Goal: Use online tool/utility

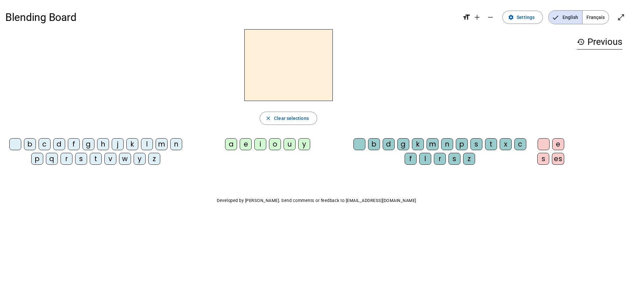
click at [76, 147] on div "f" at bounding box center [74, 144] width 12 height 12
click at [280, 119] on span "Clear selections" at bounding box center [291, 118] width 35 height 8
click at [80, 160] on div "s" at bounding box center [81, 159] width 12 height 12
click at [261, 147] on div "i" at bounding box center [261, 144] width 12 height 12
click at [422, 160] on div "l" at bounding box center [426, 159] width 12 height 12
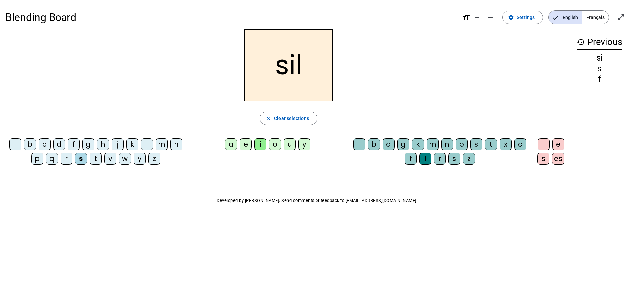
click at [276, 148] on div "o" at bounding box center [275, 144] width 12 height 12
click at [296, 121] on span "Clear selections" at bounding box center [291, 118] width 35 height 8
click at [78, 160] on div "s" at bounding box center [81, 159] width 12 height 12
click at [260, 145] on div "i" at bounding box center [261, 144] width 12 height 12
click at [297, 117] on span "Clear selections" at bounding box center [291, 118] width 35 height 8
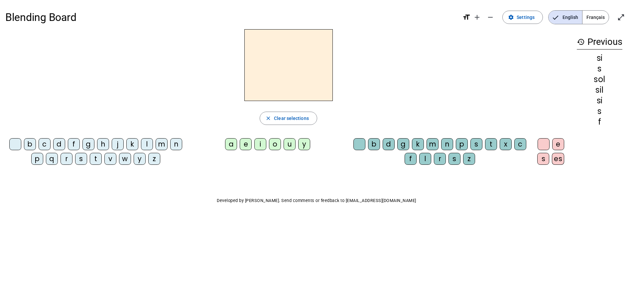
click at [83, 161] on div "s" at bounding box center [81, 159] width 12 height 12
click at [234, 144] on div "a" at bounding box center [231, 144] width 12 height 12
drag, startPoint x: 279, startPoint y: 113, endPoint x: 236, endPoint y: 139, distance: 50.9
click at [279, 113] on span "button" at bounding box center [288, 118] width 57 height 16
click at [84, 159] on div "s" at bounding box center [81, 159] width 12 height 12
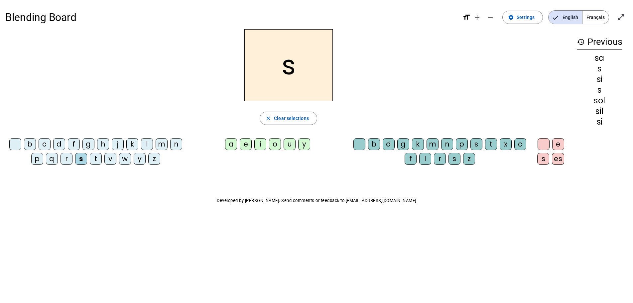
click at [291, 146] on div "u" at bounding box center [290, 144] width 12 height 12
click at [291, 119] on span "Clear selections" at bounding box center [291, 118] width 35 height 8
click at [92, 159] on div "t" at bounding box center [96, 159] width 12 height 12
click at [285, 147] on div "u" at bounding box center [290, 144] width 12 height 12
click at [277, 118] on span "Clear selections" at bounding box center [291, 118] width 35 height 8
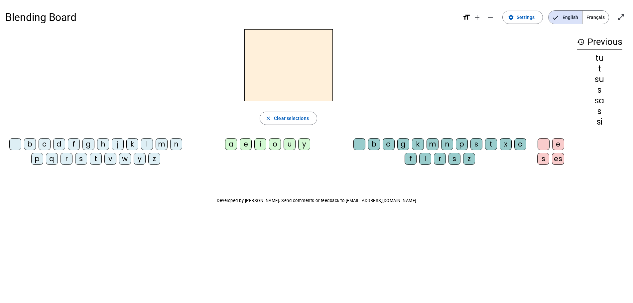
drag, startPoint x: 55, startPoint y: 145, endPoint x: 175, endPoint y: 158, distance: 120.5
click at [56, 145] on div "d" at bounding box center [59, 144] width 12 height 12
click at [290, 147] on div "u" at bounding box center [290, 144] width 12 height 12
click at [293, 118] on span "Clear selections" at bounding box center [291, 118] width 35 height 8
click at [56, 142] on div "d" at bounding box center [59, 144] width 12 height 12
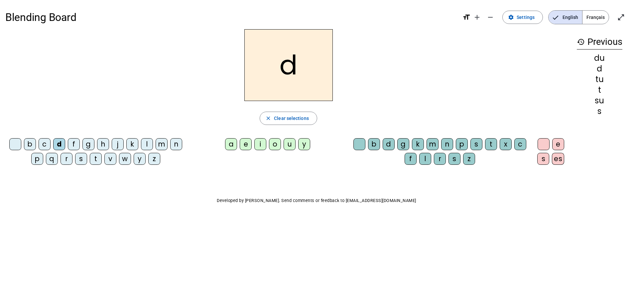
click at [245, 147] on div "e" at bounding box center [246, 144] width 12 height 12
click at [287, 118] on span "Clear selections" at bounding box center [291, 118] width 35 height 8
click at [158, 143] on div "m" at bounding box center [162, 144] width 12 height 12
click at [248, 146] on div "e" at bounding box center [246, 144] width 12 height 12
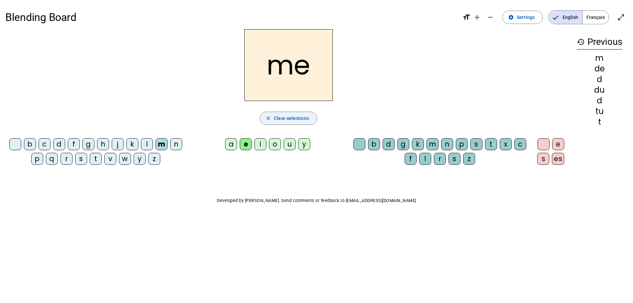
click at [285, 118] on span "Clear selections" at bounding box center [291, 118] width 35 height 8
click at [95, 157] on div "t" at bounding box center [96, 159] width 12 height 12
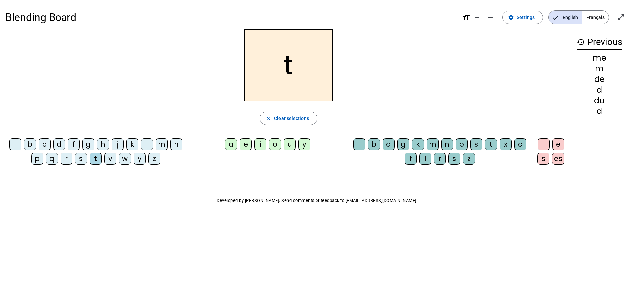
click at [246, 145] on div "e" at bounding box center [246, 144] width 12 height 12
click at [276, 118] on span "Clear selections" at bounding box center [291, 118] width 35 height 8
click at [118, 140] on div "j" at bounding box center [118, 144] width 12 height 12
click at [247, 144] on div "e" at bounding box center [246, 144] width 12 height 12
click at [280, 121] on span "Clear selections" at bounding box center [291, 118] width 35 height 8
